Goal: Navigation & Orientation: Find specific page/section

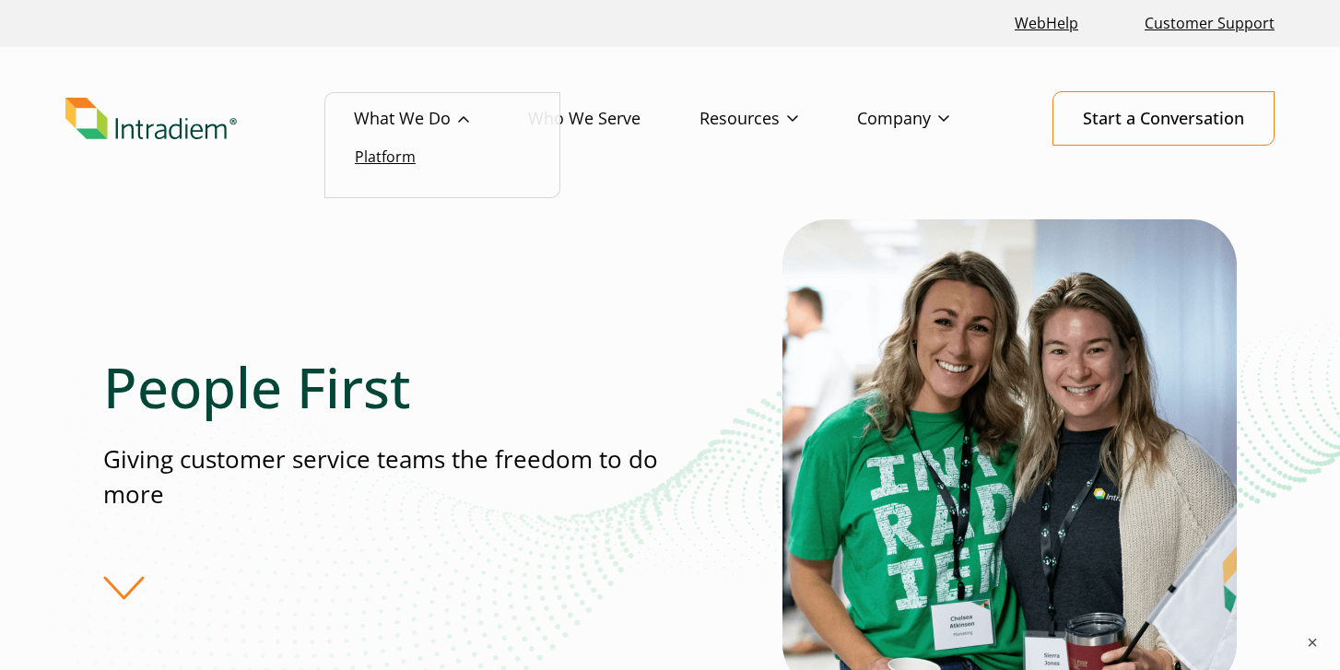
click at [395, 156] on link "Platform" at bounding box center [385, 157] width 61 height 20
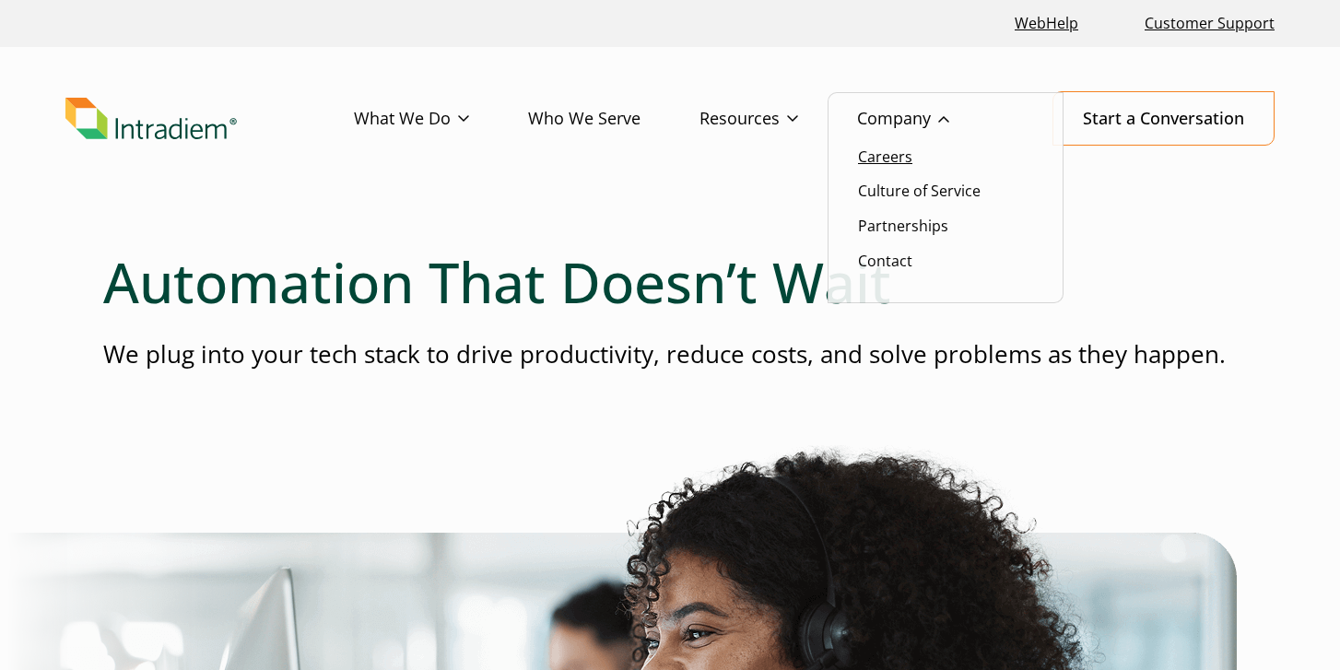
click at [895, 160] on link "Careers" at bounding box center [885, 157] width 54 height 20
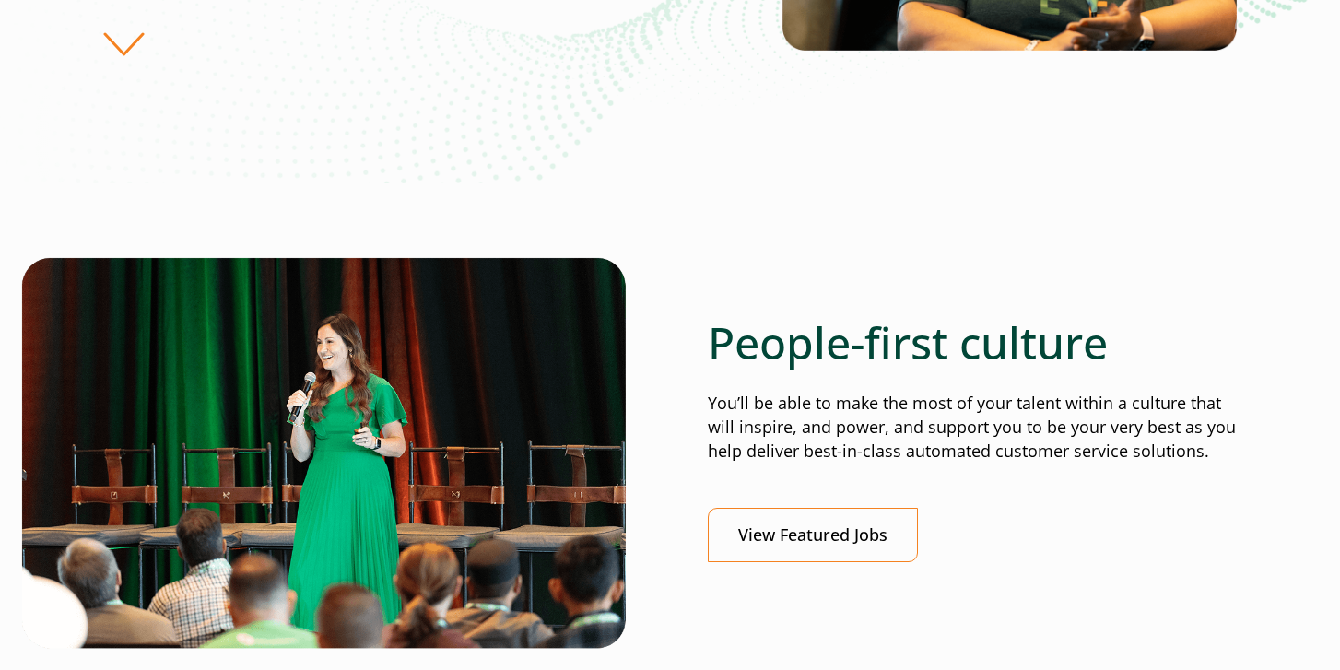
scroll to position [485, 0]
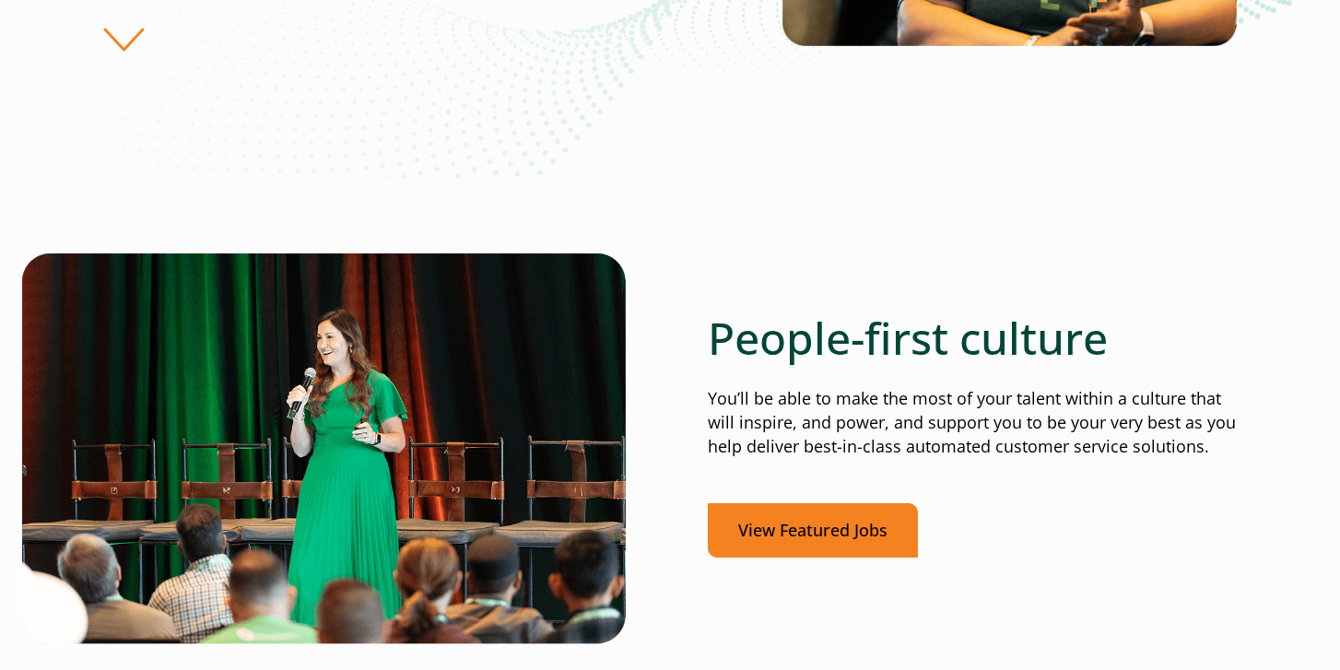
click at [769, 524] on link "View Featured Jobs" at bounding box center [813, 530] width 210 height 54
